Goal: Transaction & Acquisition: Subscribe to service/newsletter

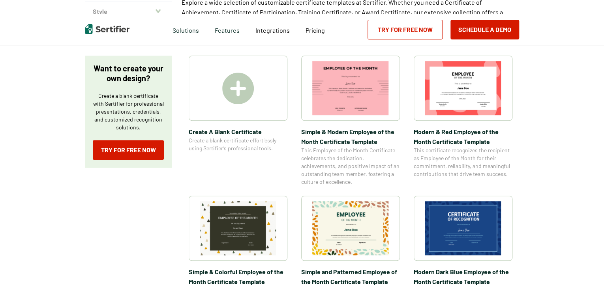
scroll to position [119, 0]
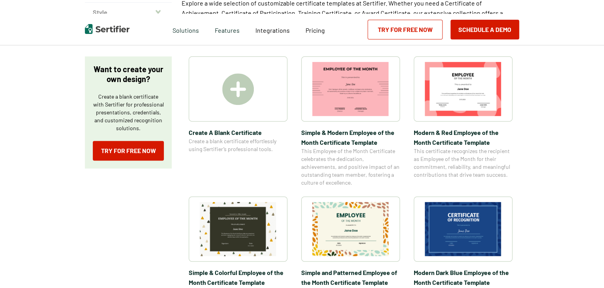
click at [242, 90] on img at bounding box center [238, 89] width 32 height 32
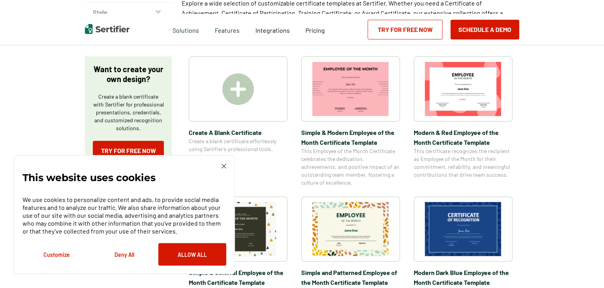
click at [132, 256] on button "Deny All" at bounding box center [124, 254] width 68 height 23
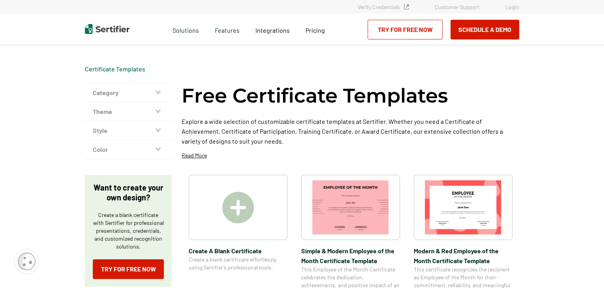
click at [248, 209] on img at bounding box center [238, 208] width 32 height 32
